Goal: Transaction & Acquisition: Purchase product/service

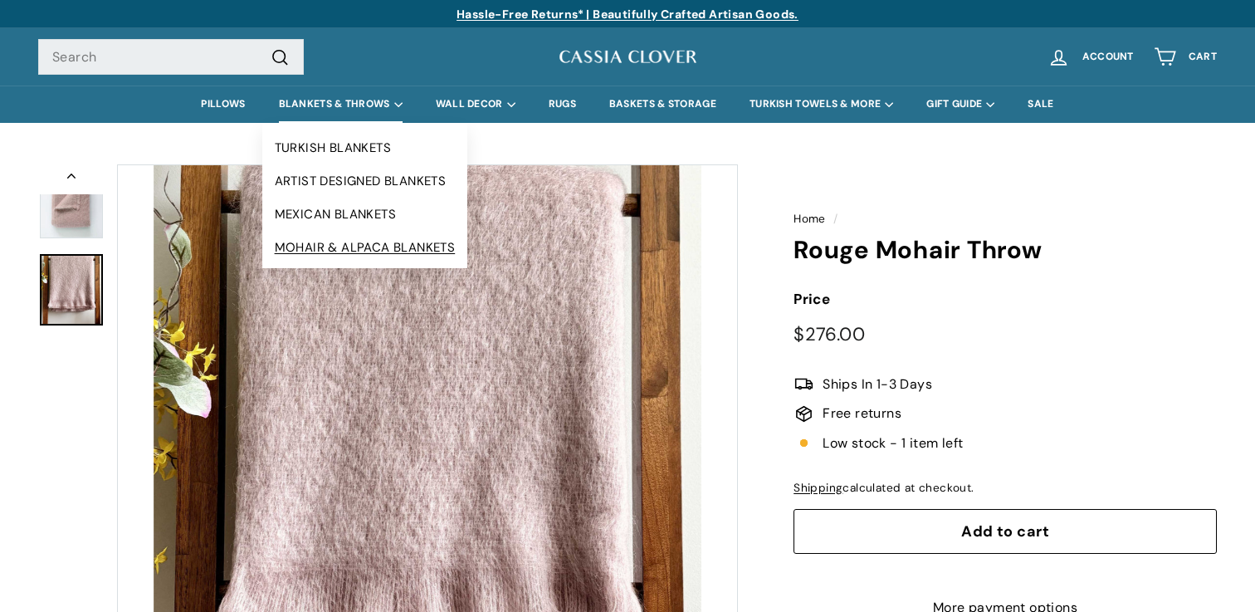
click at [335, 244] on link "MOHAIR & ALPACA BLANKETS" at bounding box center [365, 247] width 206 height 33
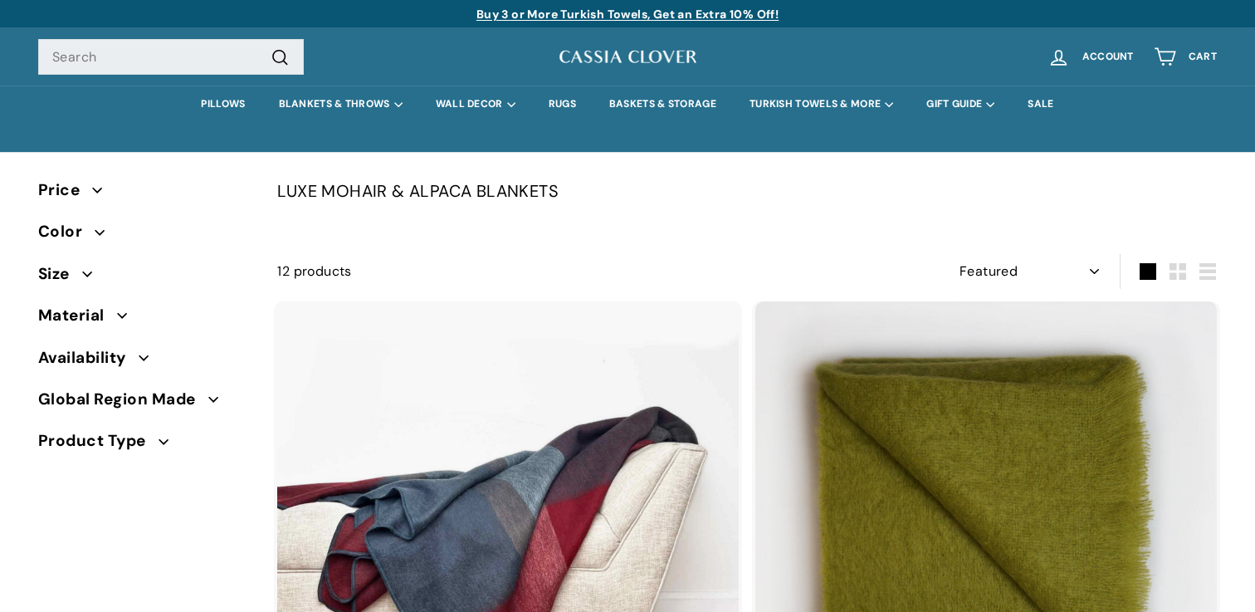
select select "manual"
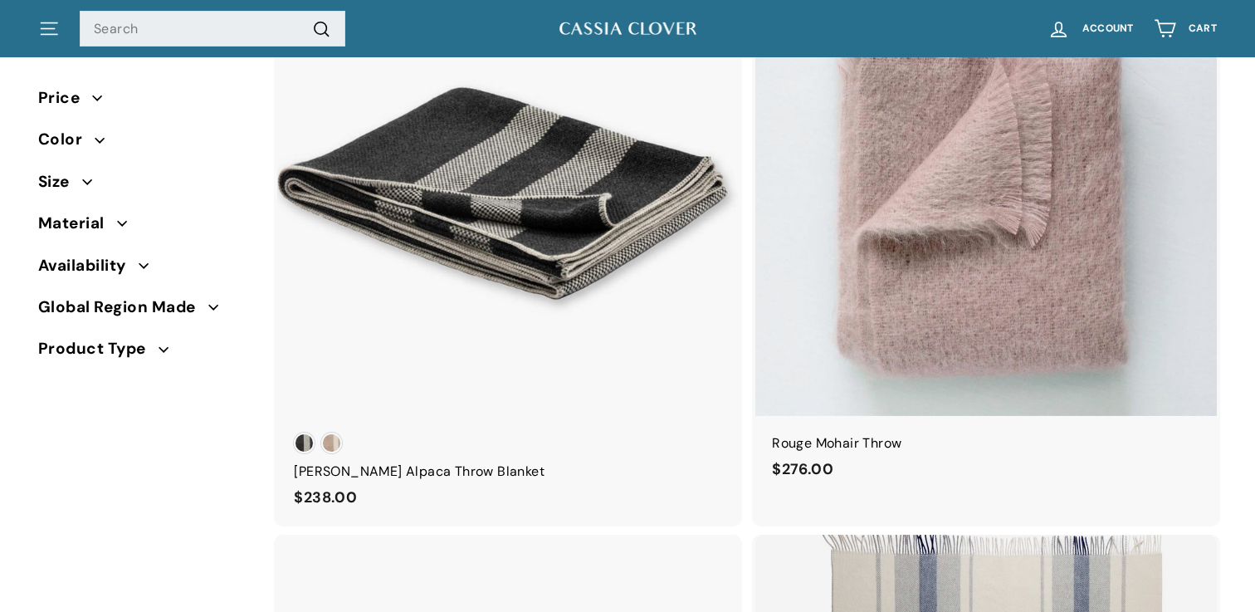
scroll to position [954, 0]
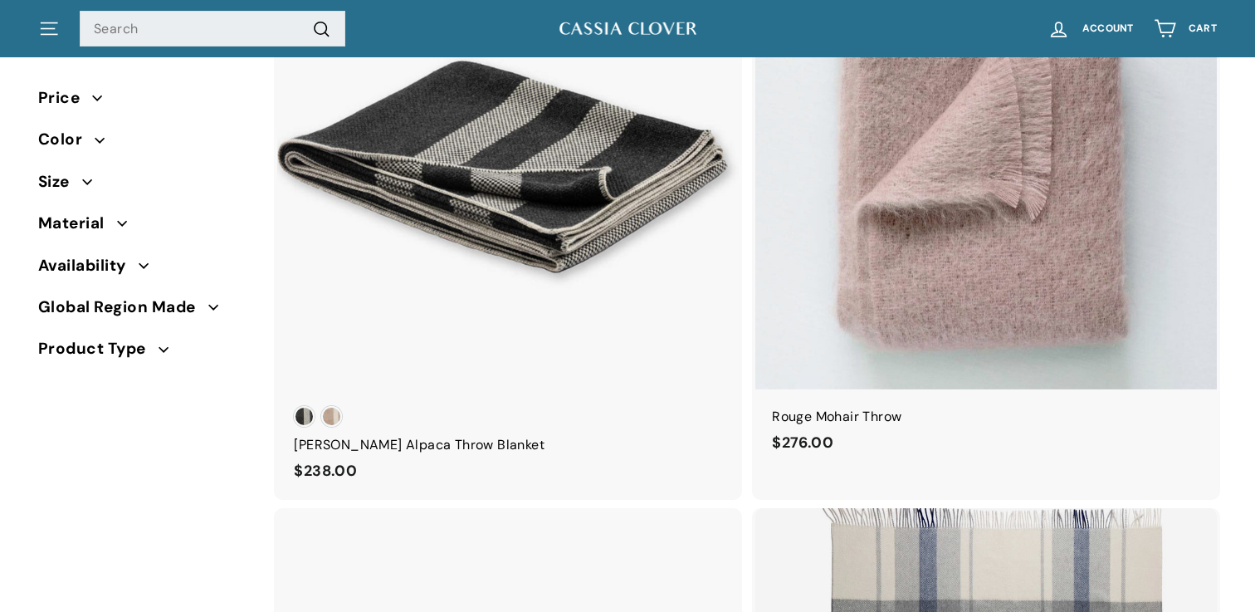
click at [86, 171] on span "Size" at bounding box center [144, 181] width 213 height 25
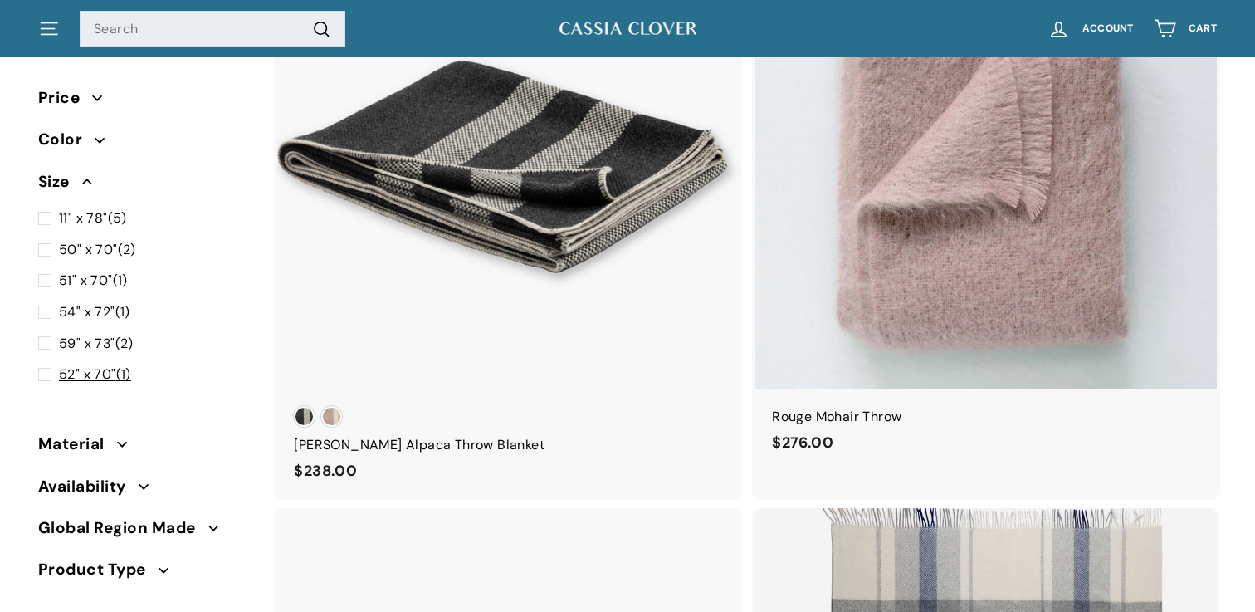
click at [43, 374] on span at bounding box center [48, 375] width 21 height 22
click at [43, 364] on input "52" x 70" (1)" at bounding box center [43, 364] width 11 height 0
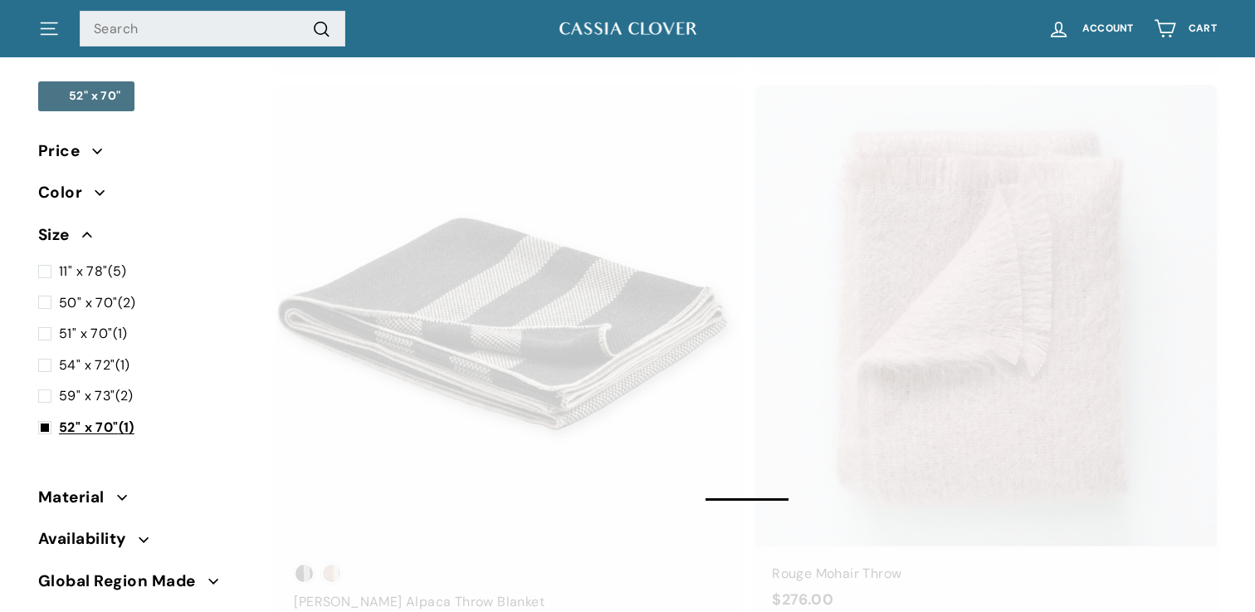
scroll to position [94, 0]
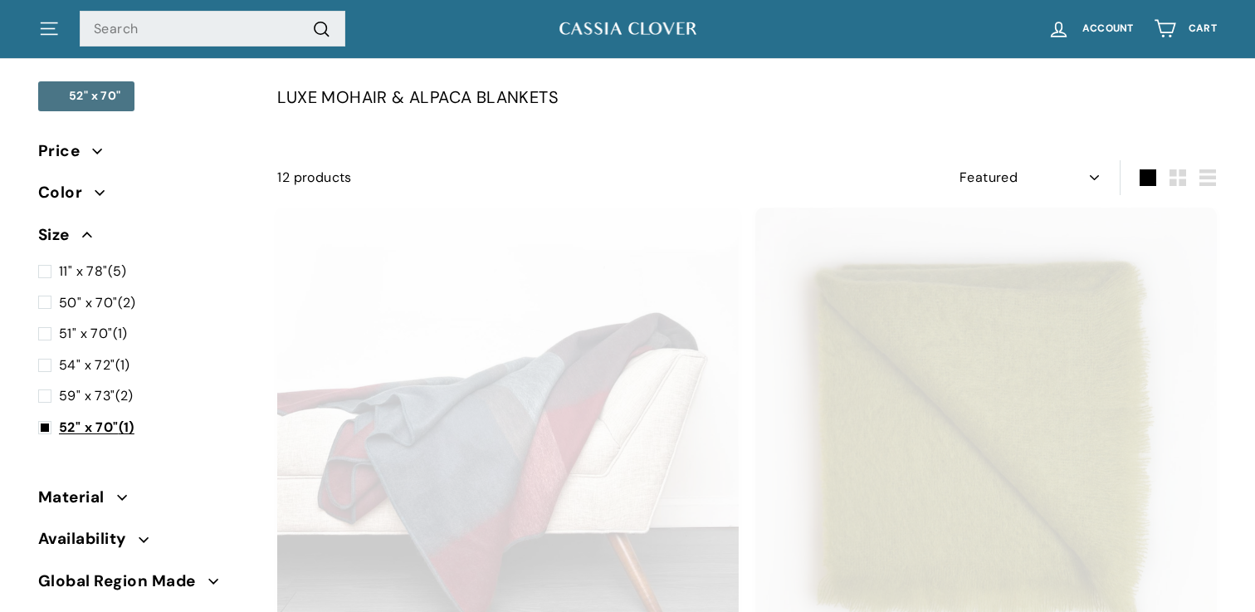
select select "manual"
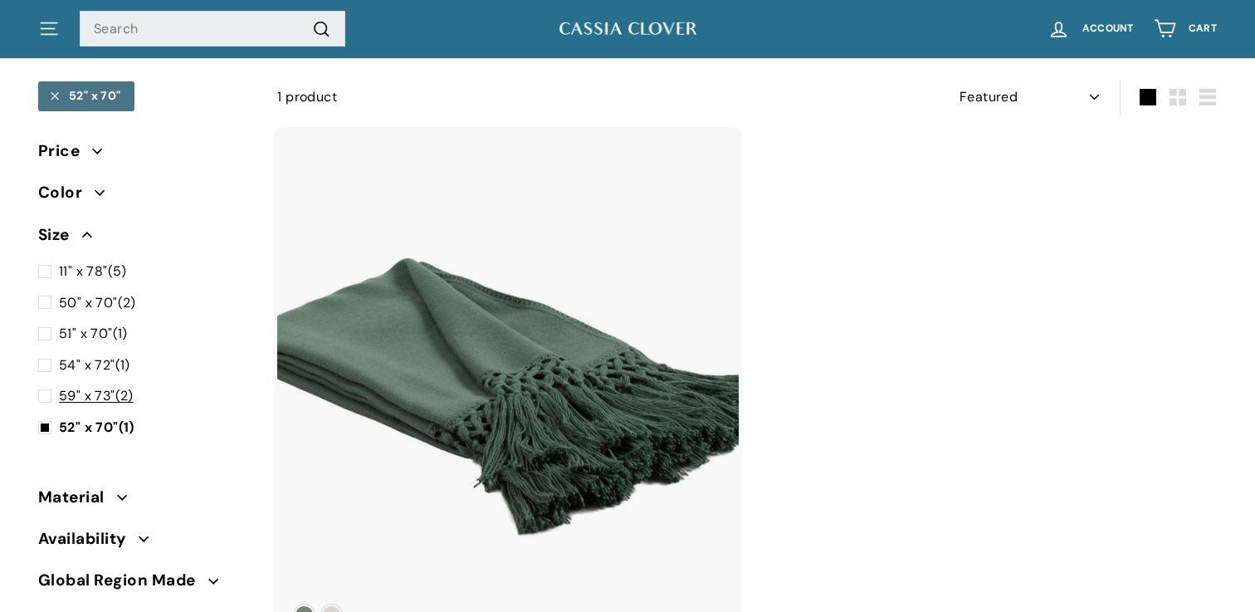
click at [43, 397] on span at bounding box center [48, 396] width 21 height 22
click at [43, 385] on input "59" x 73" (2)" at bounding box center [43, 385] width 11 height 0
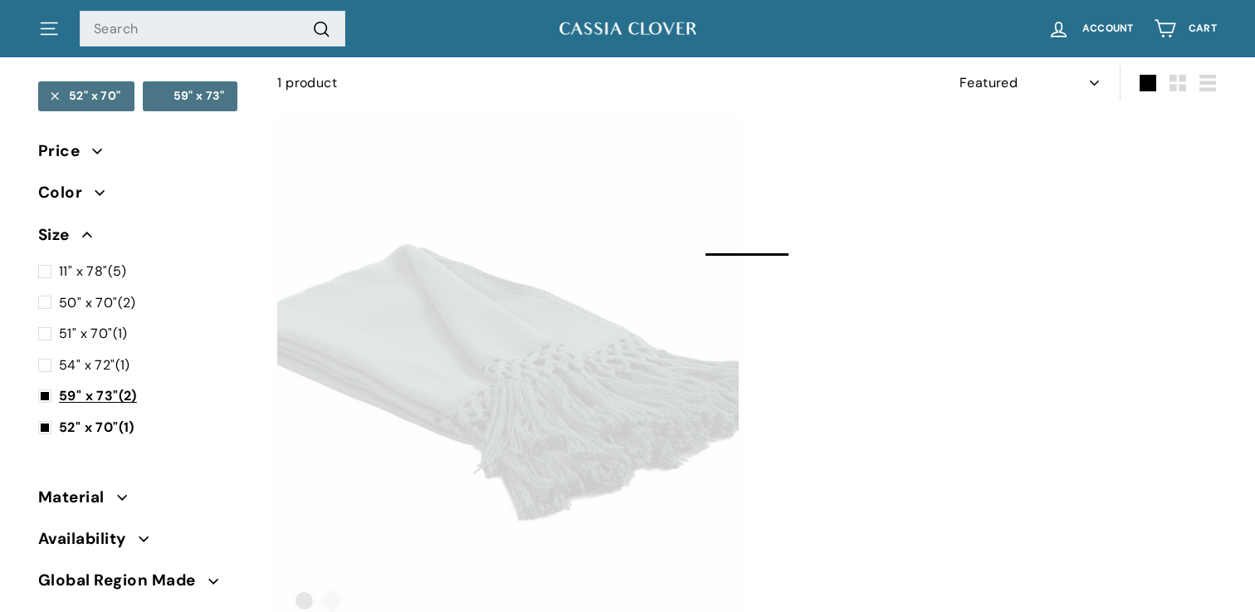
select select "manual"
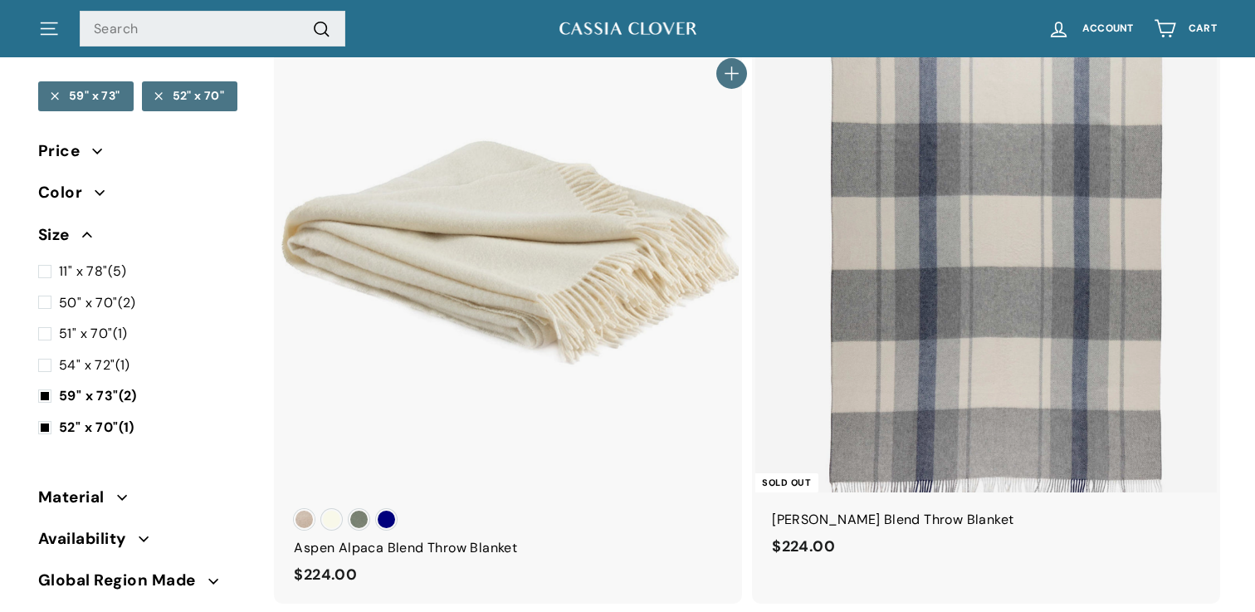
scroll to position [10, 0]
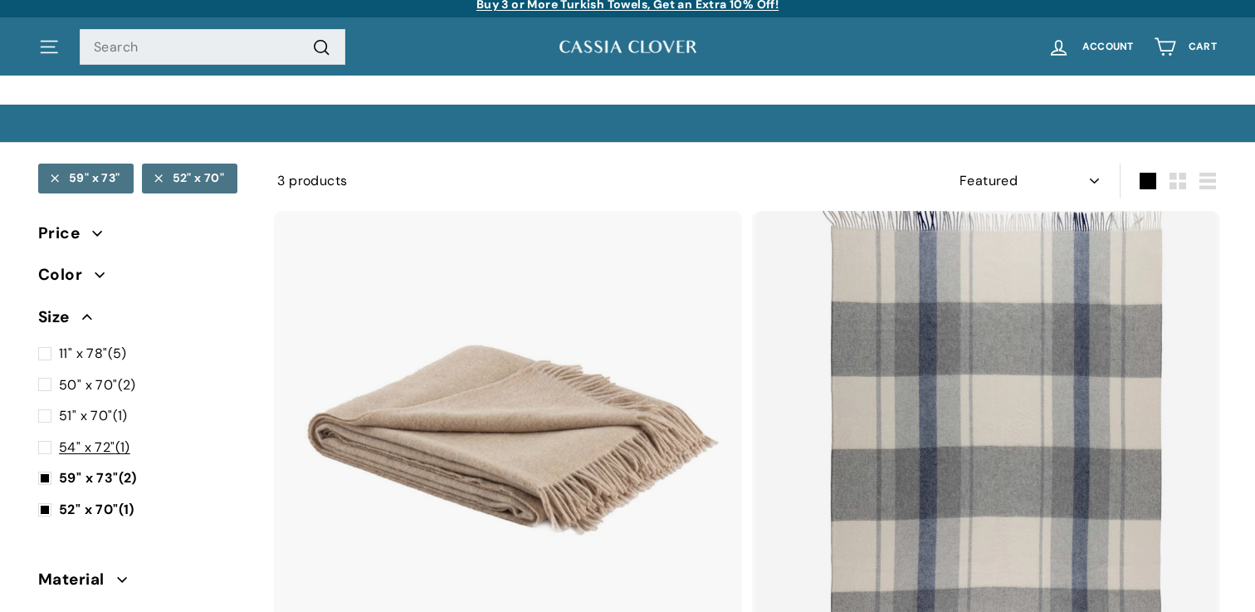
click at [45, 442] on span at bounding box center [48, 448] width 21 height 22
click at [45, 437] on input "54" x 72" (1)" at bounding box center [43, 437] width 11 height 0
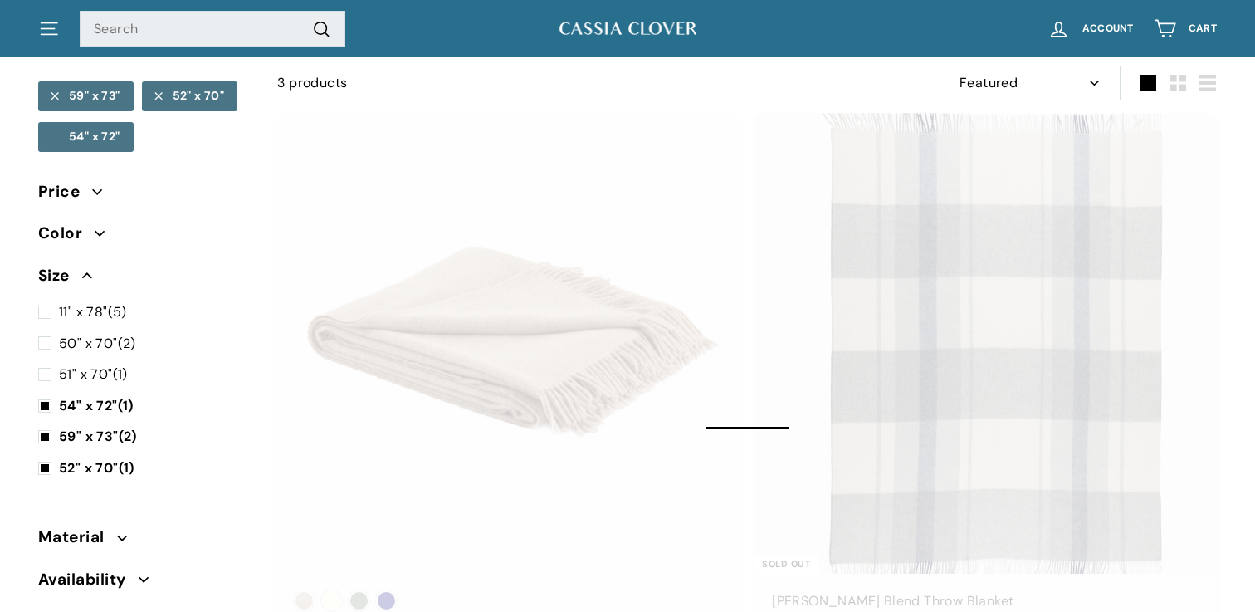
select select "manual"
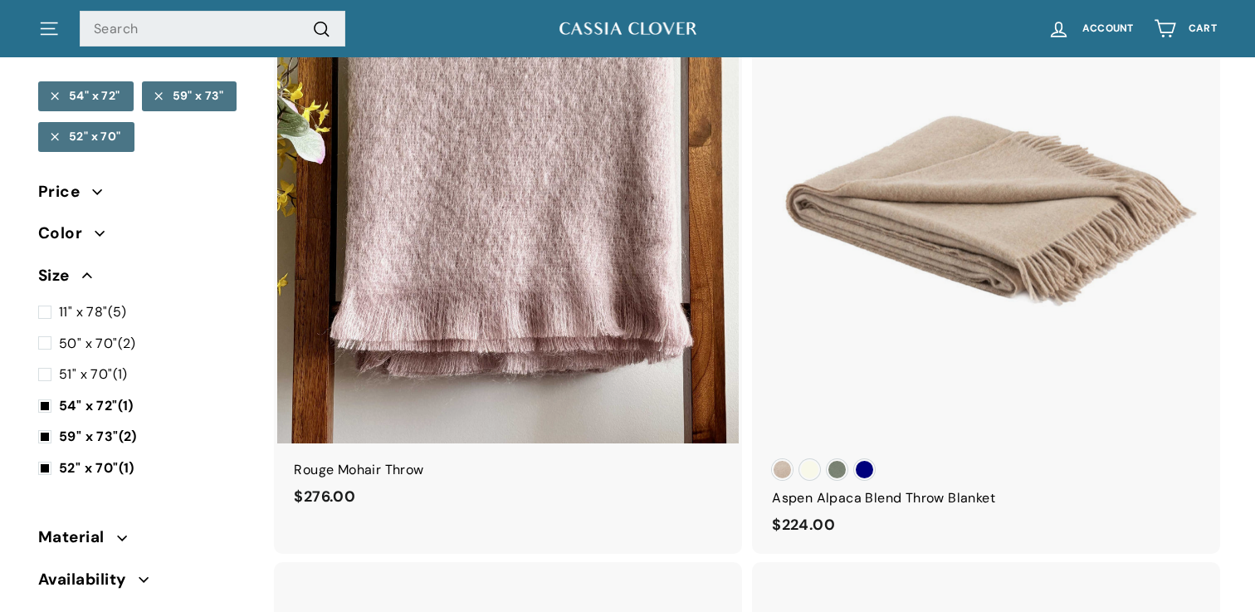
scroll to position [296, 0]
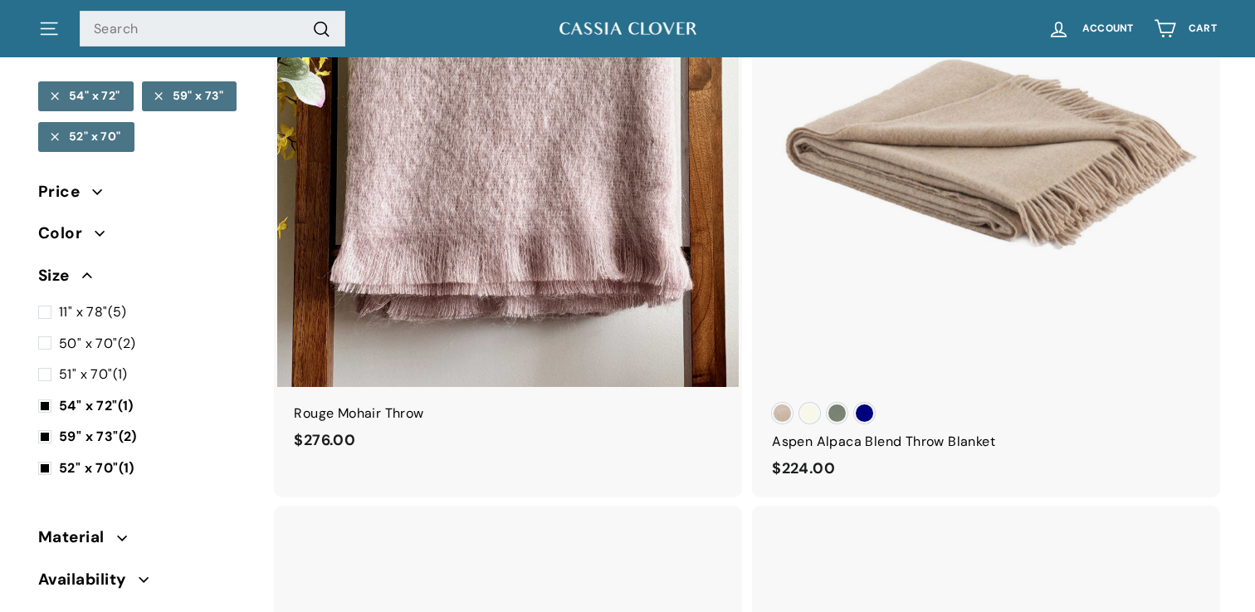
click at [507, 214] on img at bounding box center [508, 156] width 462 height 462
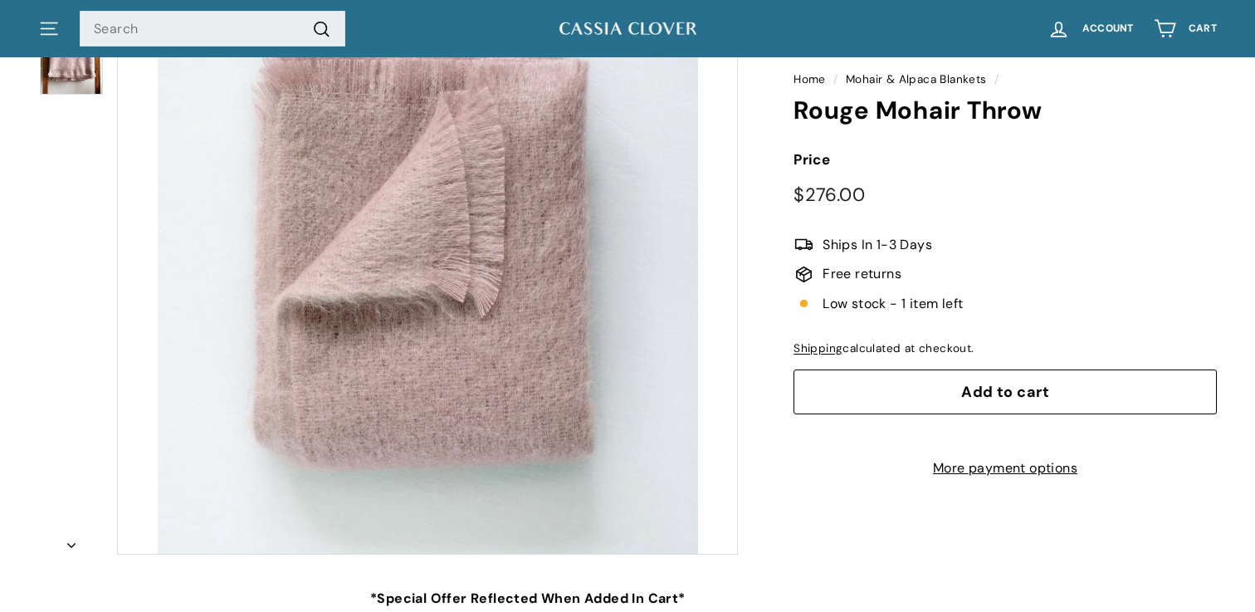
scroll to position [229, 0]
